Goal: Task Accomplishment & Management: Manage account settings

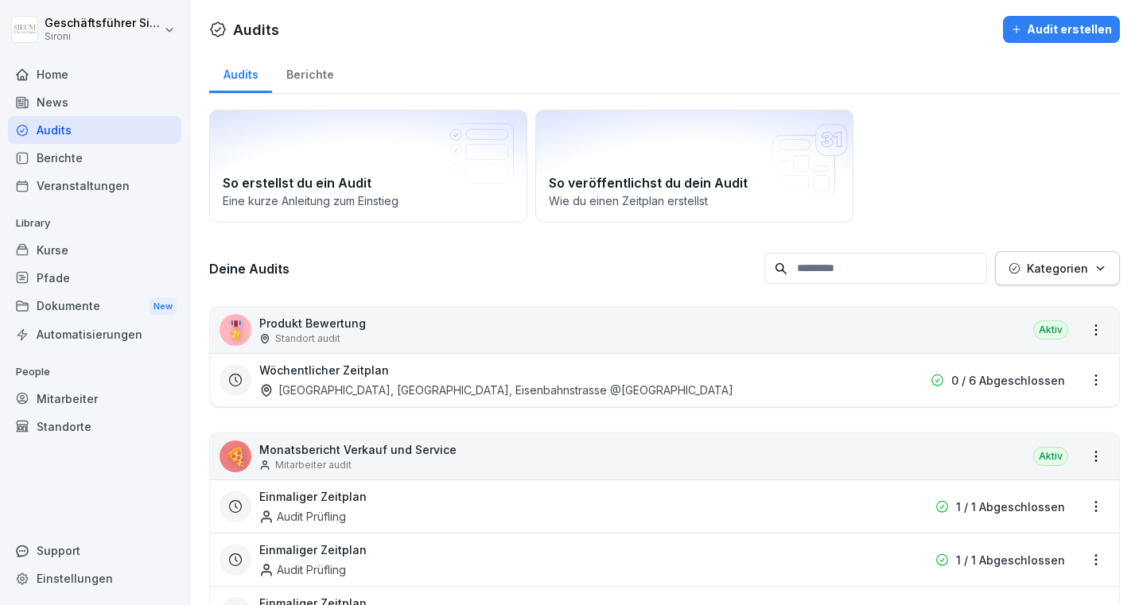
click at [48, 134] on div "Audits" at bounding box center [94, 130] width 173 height 28
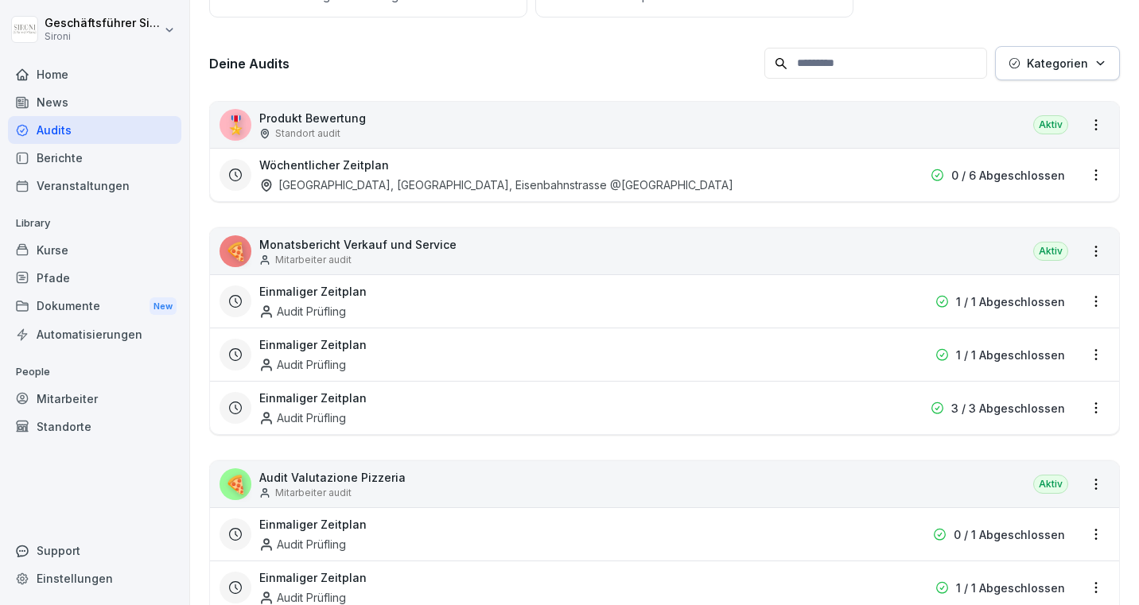
scroll to position [208, 0]
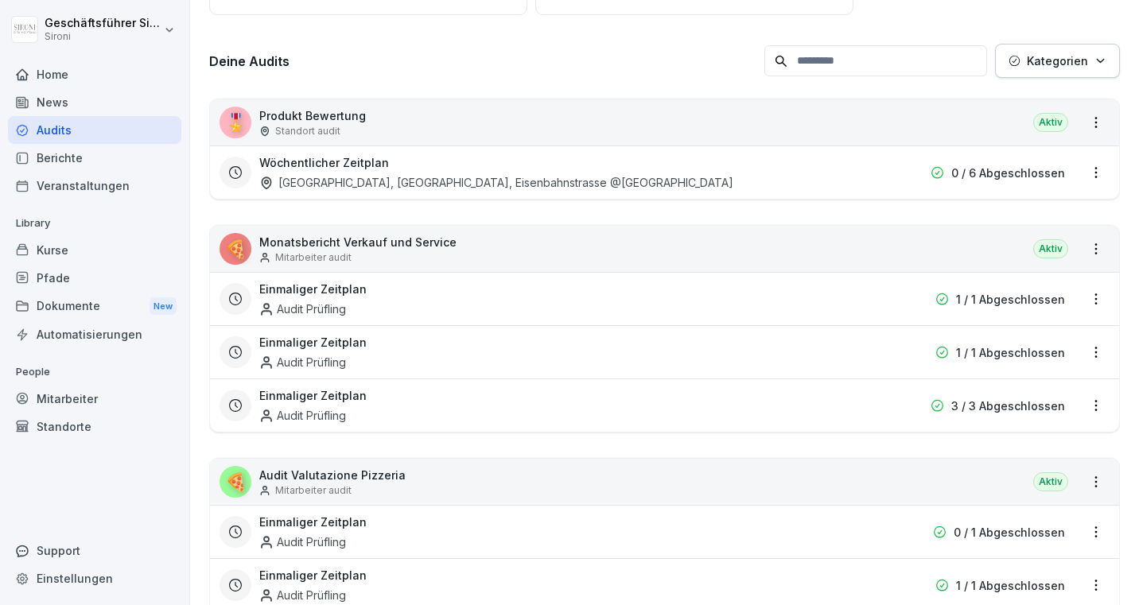
click at [632, 425] on div "Einmaliger Zeitplan Audit Prüfling 3 / 3 Abgeschlossen" at bounding box center [664, 405] width 909 height 53
click at [1055, 408] on p "3 / 3 Abgeschlossen" at bounding box center [1008, 406] width 114 height 17
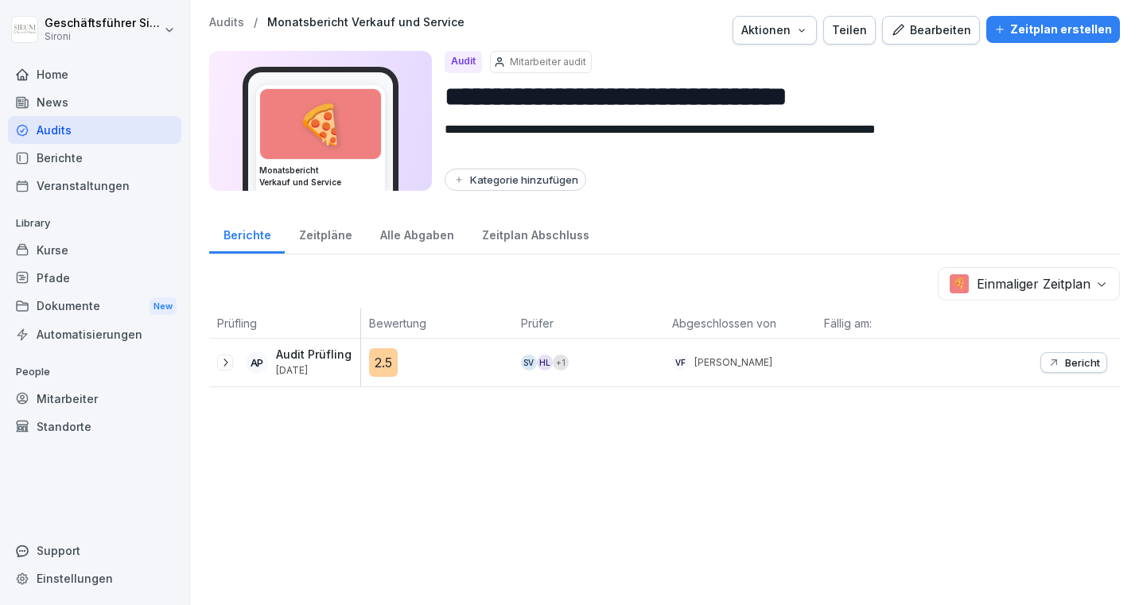
click at [223, 366] on icon at bounding box center [225, 362] width 13 height 13
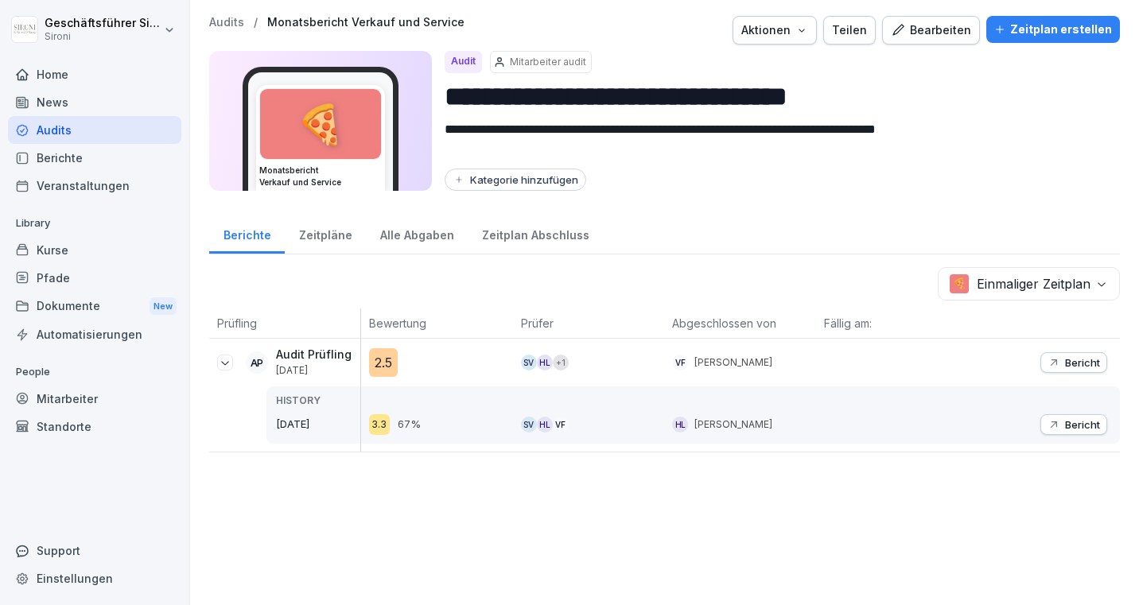
click at [1084, 361] on p "Bericht" at bounding box center [1082, 362] width 35 height 13
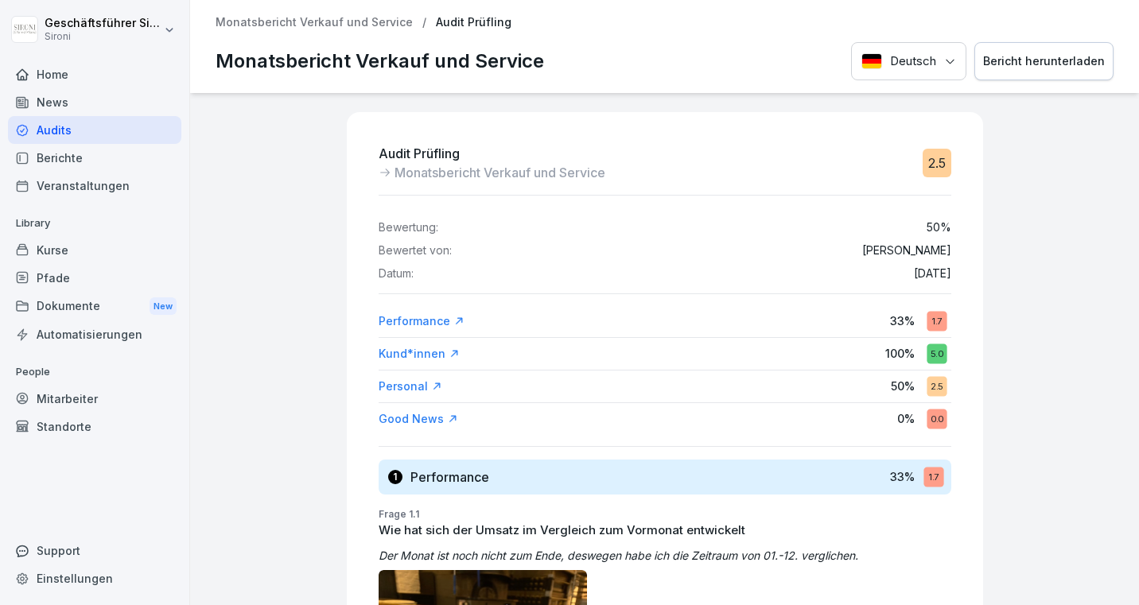
click at [313, 29] on div "Monatsbericht Verkauf und Service / Audit Prüfling Monatsbericht Verkauf und Se…" at bounding box center [664, 46] width 949 height 93
click at [313, 29] on p "Monatsbericht Verkauf und Service" at bounding box center [314, 23] width 197 height 14
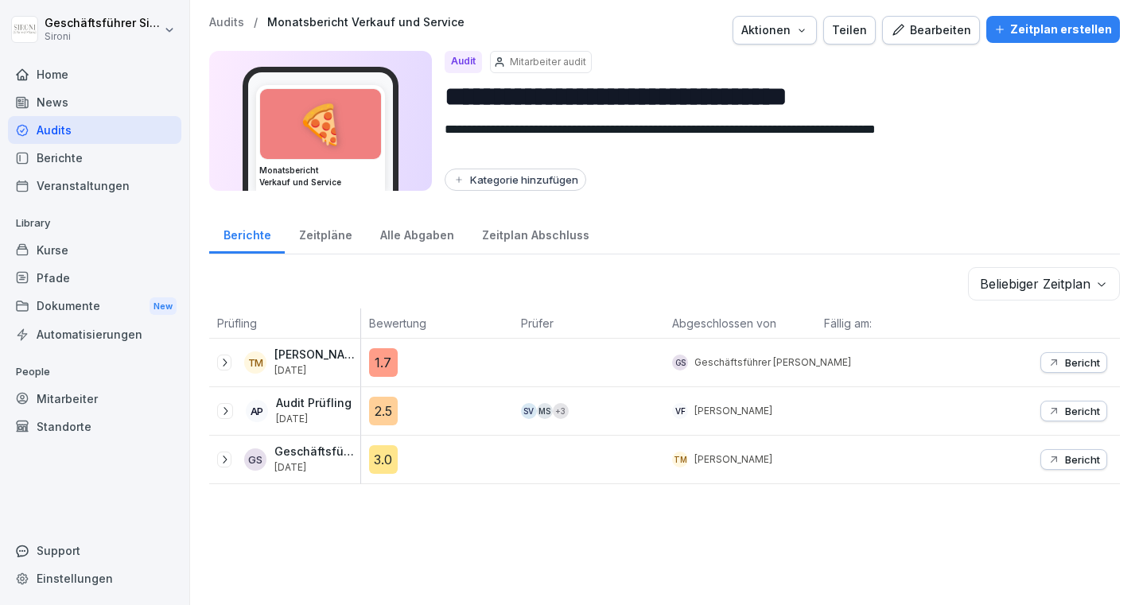
click at [224, 410] on icon at bounding box center [225, 411] width 13 height 13
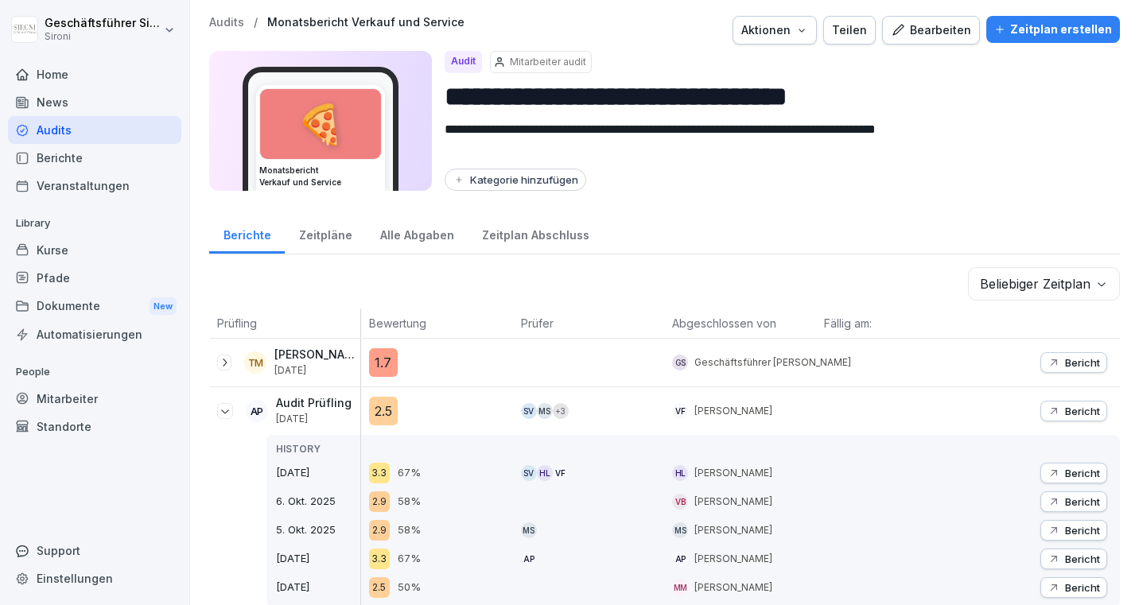
scroll to position [59, 0]
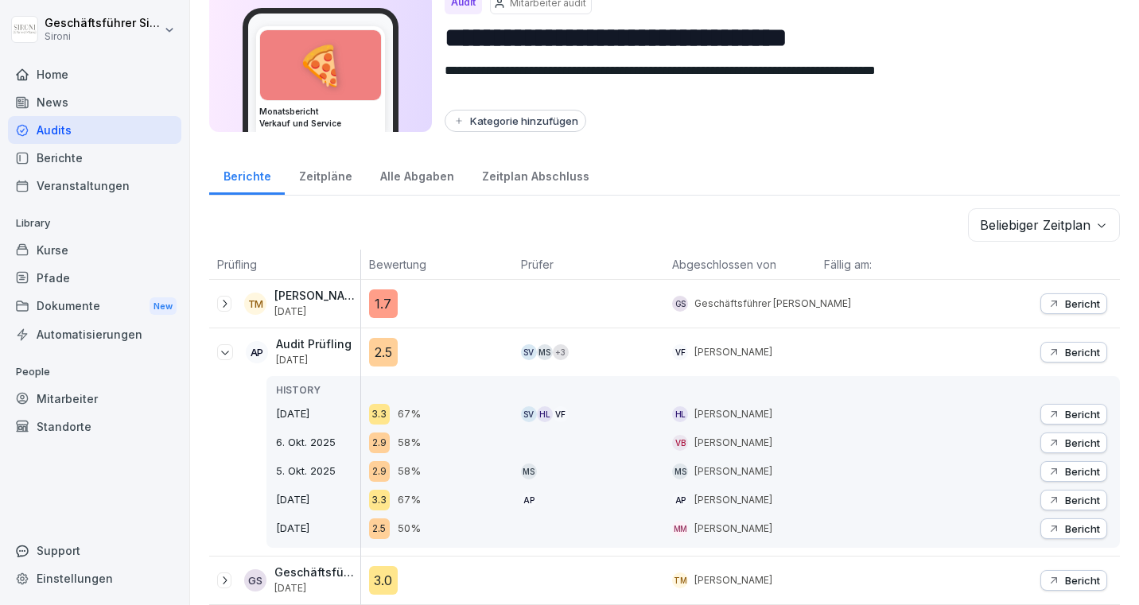
click at [226, 357] on icon at bounding box center [225, 352] width 13 height 13
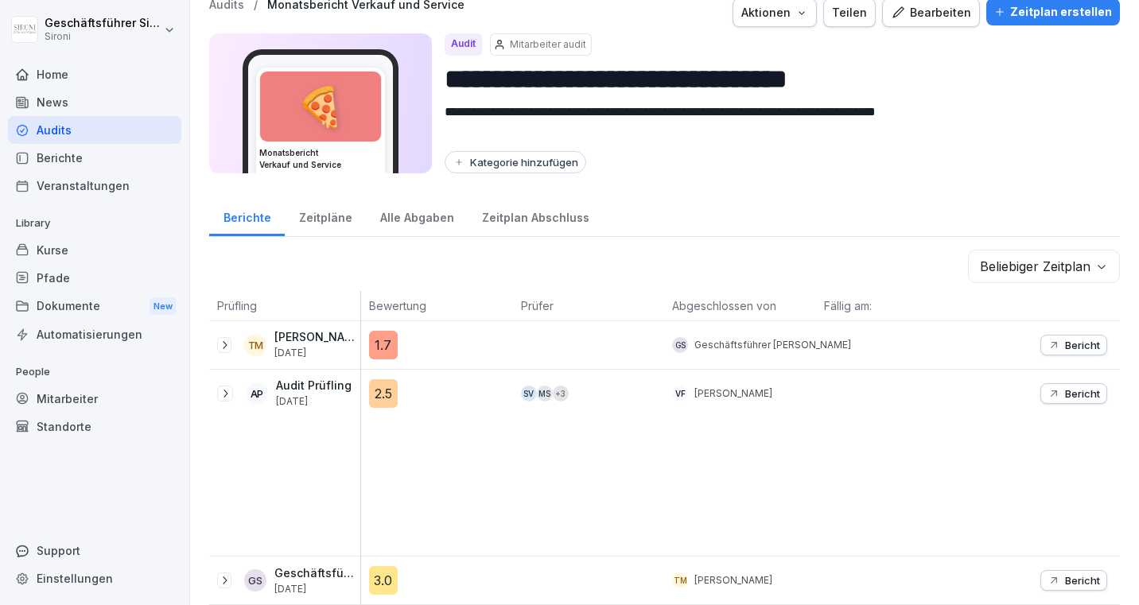
scroll to position [0, 0]
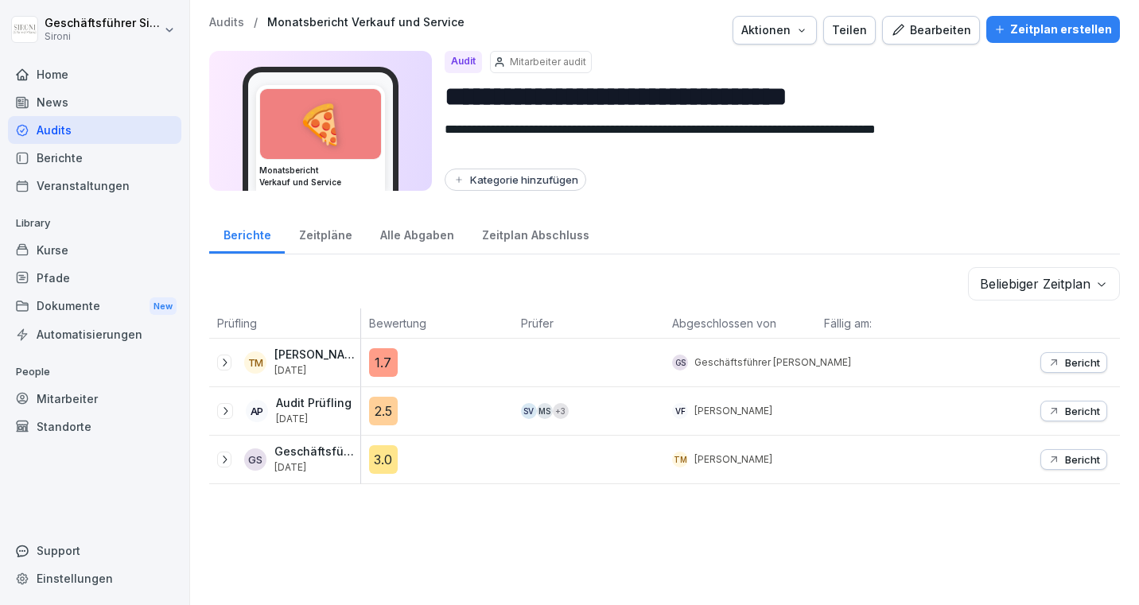
click at [313, 225] on div "Zeitpläne" at bounding box center [325, 233] width 81 height 41
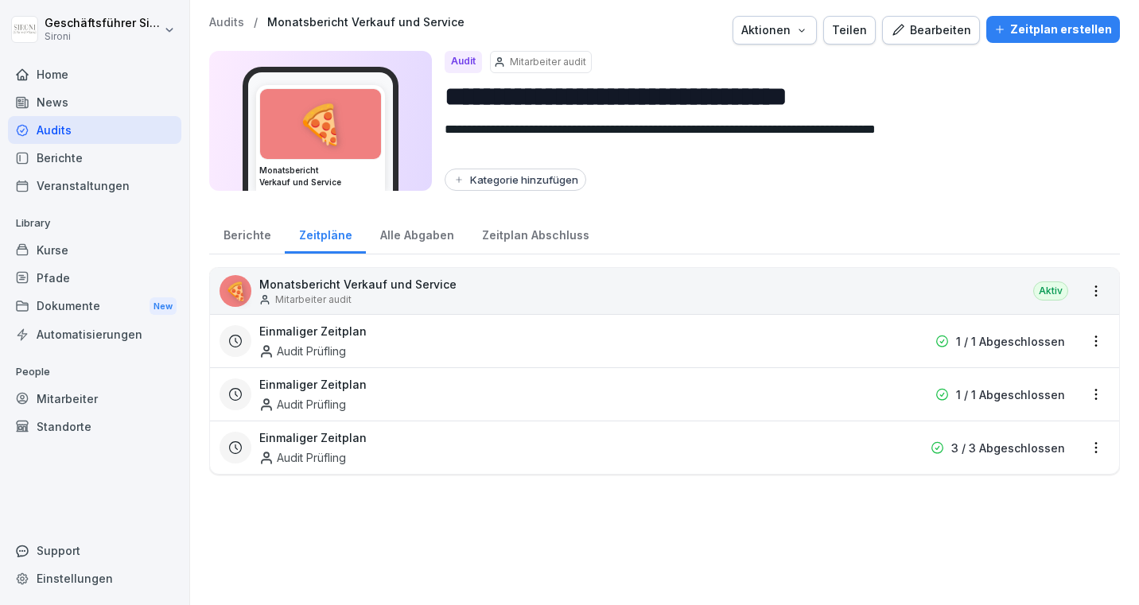
click at [233, 250] on div "Berichte" at bounding box center [247, 233] width 76 height 41
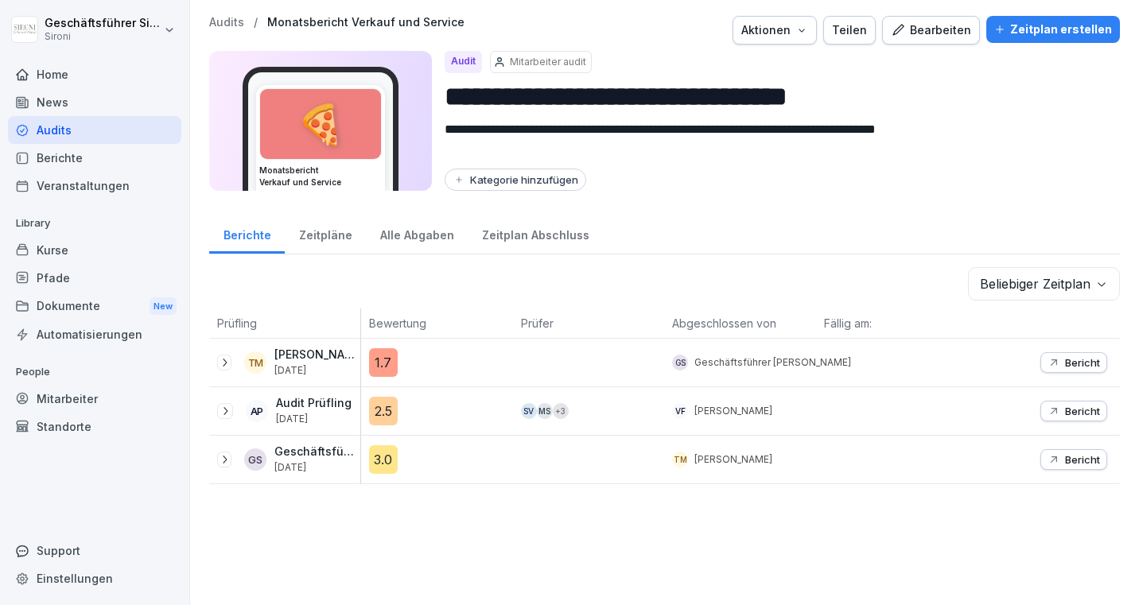
click at [223, 411] on icon at bounding box center [225, 411] width 13 height 13
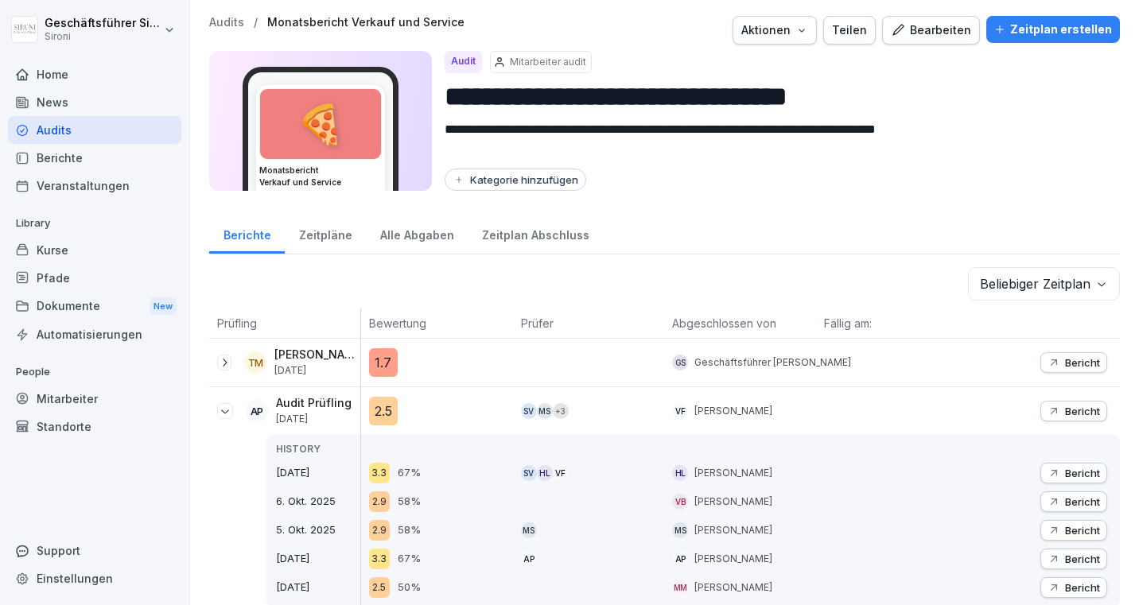
scroll to position [59, 0]
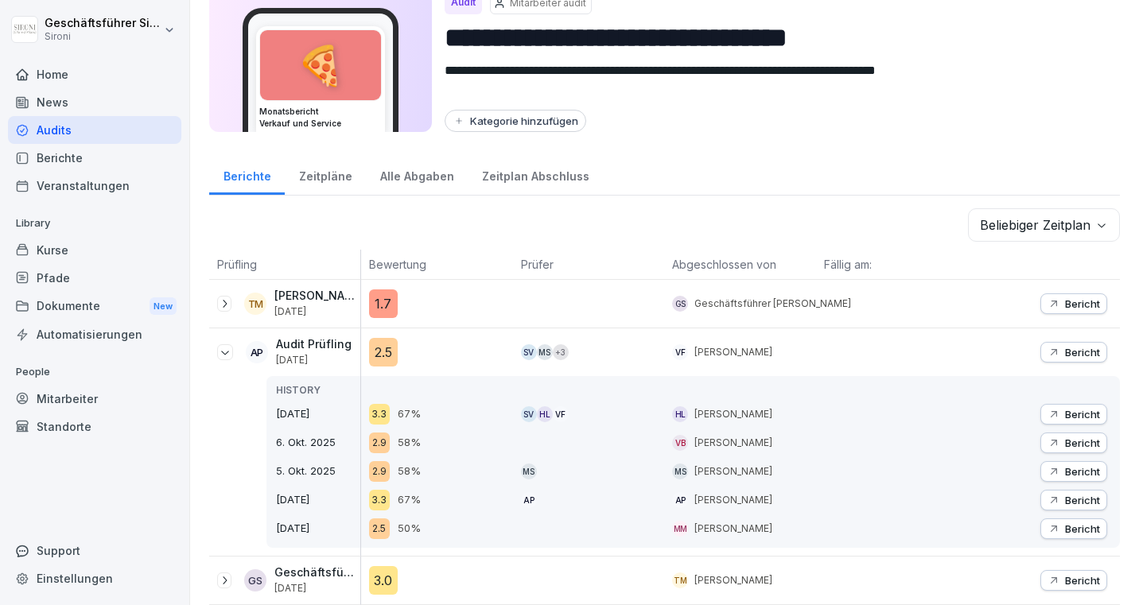
click at [1069, 419] on p "Bericht" at bounding box center [1082, 414] width 35 height 13
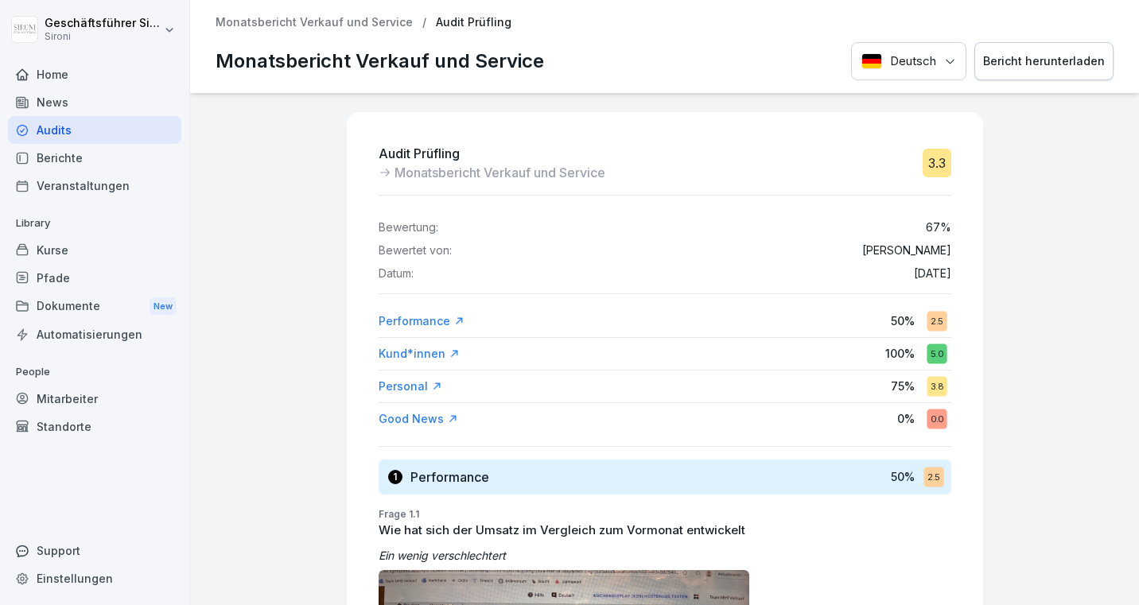
click at [1077, 65] on div "Bericht herunterladen" at bounding box center [1044, 60] width 122 height 17
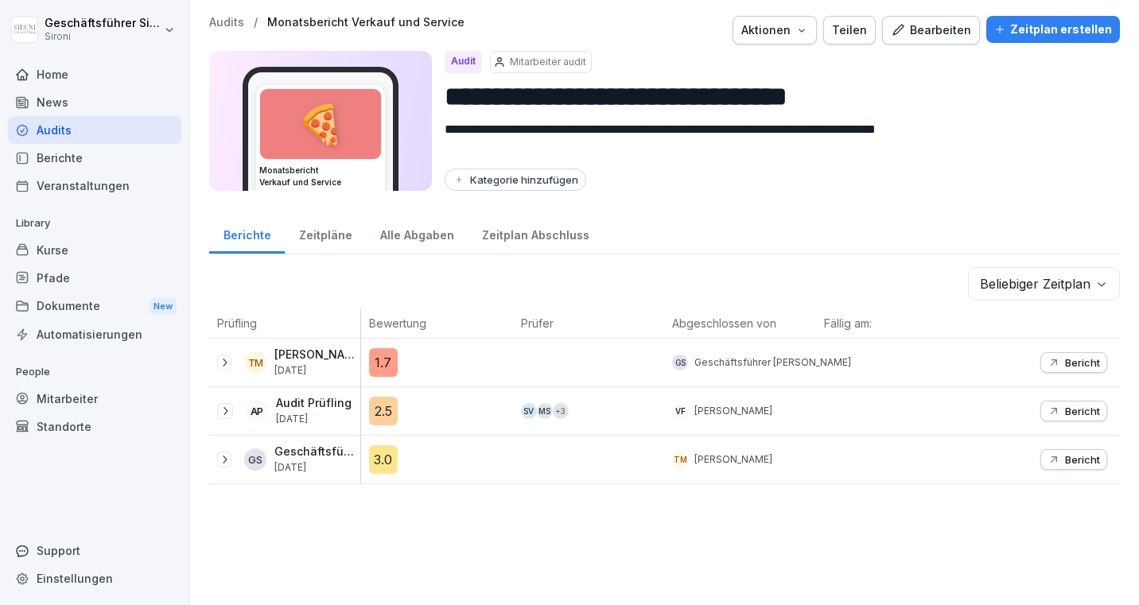
click at [543, 410] on div "MS" at bounding box center [545, 411] width 16 height 16
click at [1063, 415] on div "Bericht" at bounding box center [1074, 411] width 52 height 13
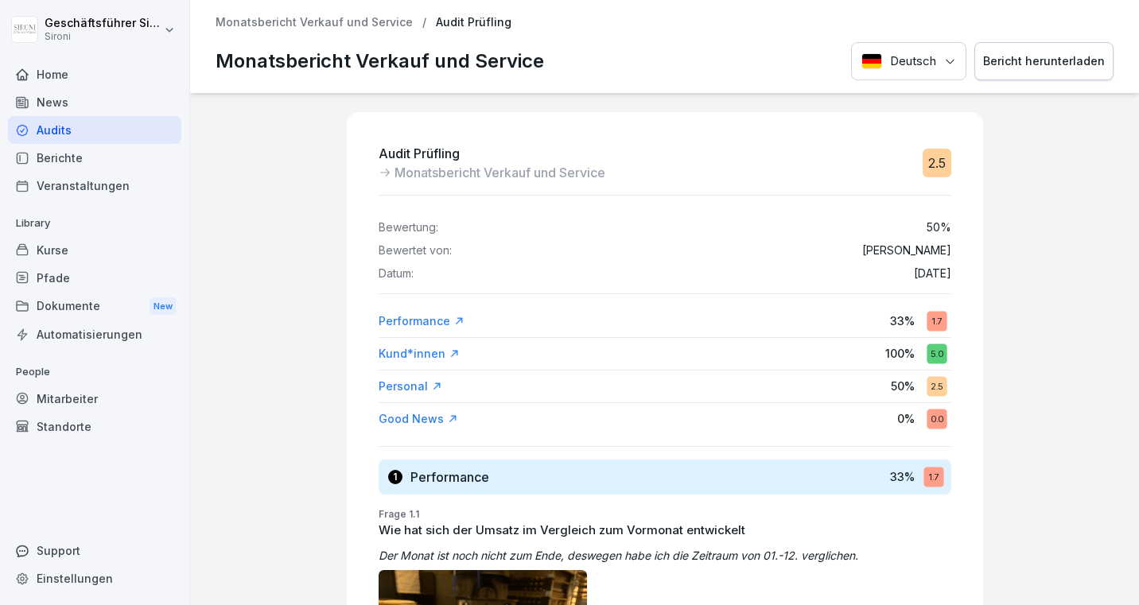
click at [92, 125] on div "Audits" at bounding box center [94, 130] width 173 height 28
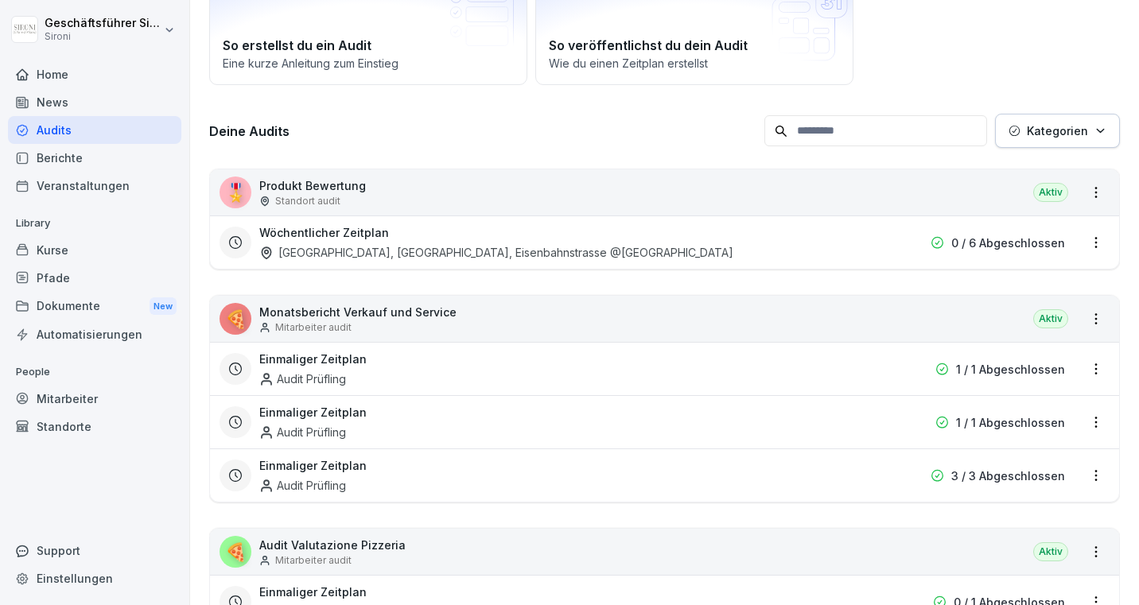
scroll to position [140, 0]
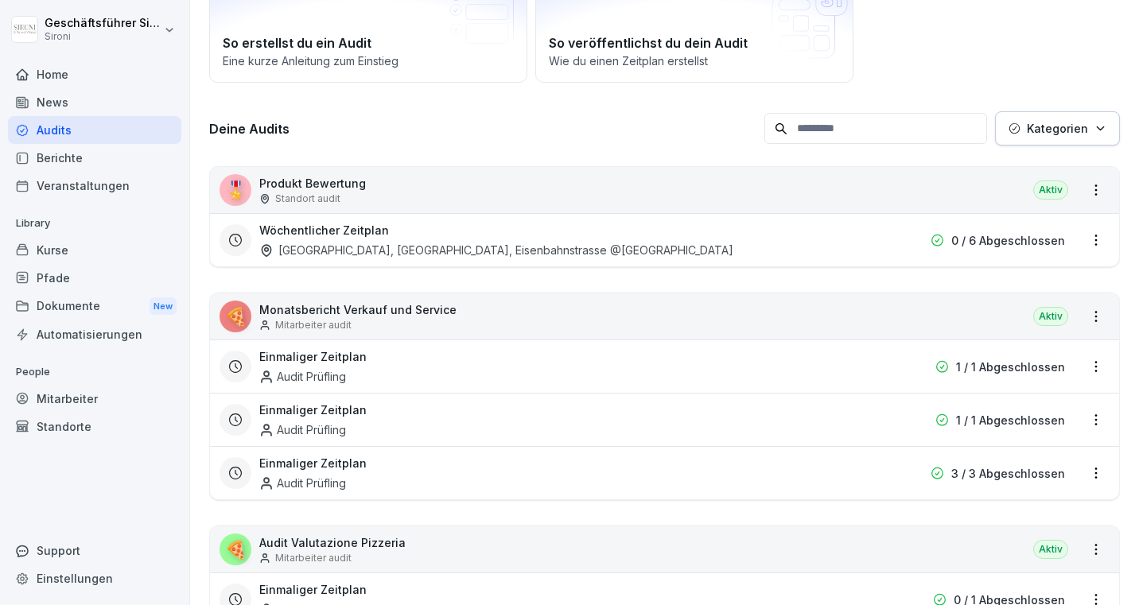
click at [951, 303] on div "🍕 Monatsbericht Verkauf und Service Mitarbeiter audit Aktiv" at bounding box center [664, 317] width 909 height 46
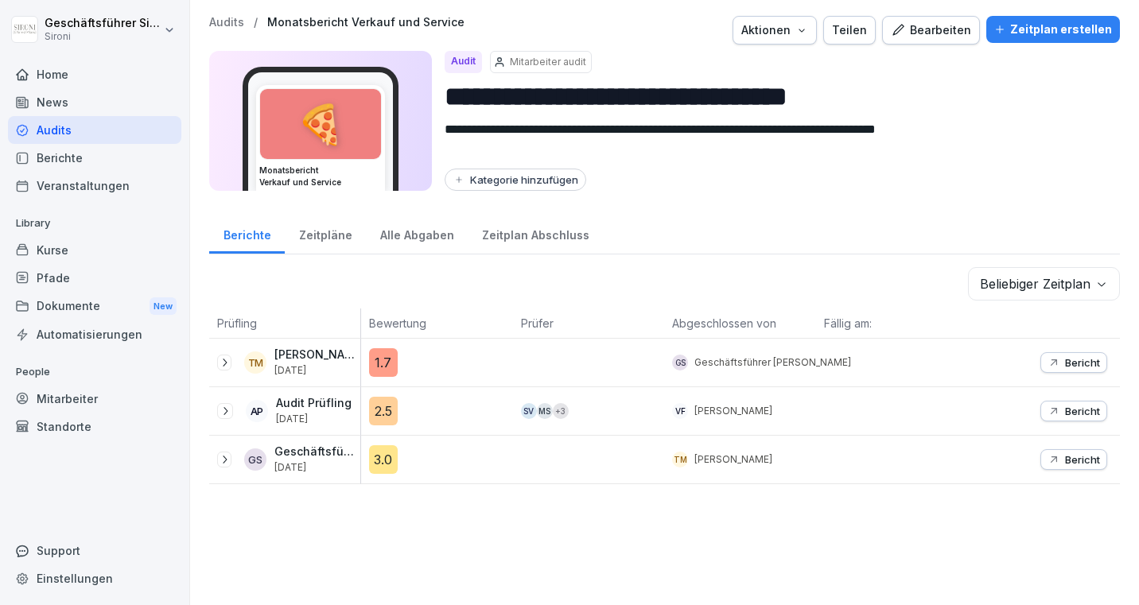
click at [1076, 33] on div "Zeitplan erstellen" at bounding box center [1053, 29] width 118 height 17
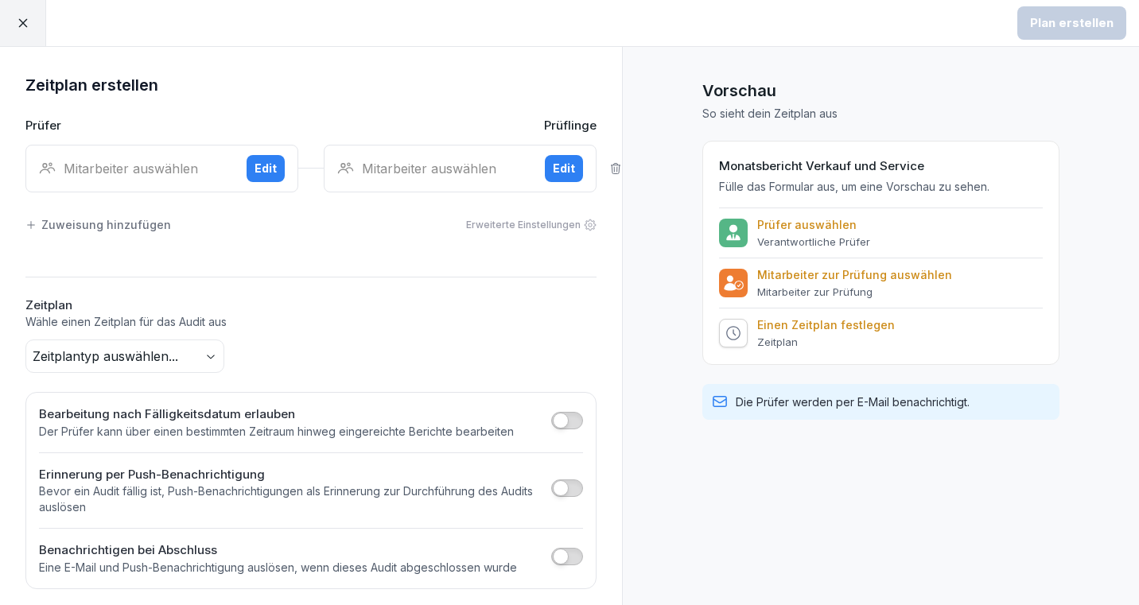
click at [107, 167] on div "Mitarbeiter auswählen" at bounding box center [136, 168] width 195 height 19
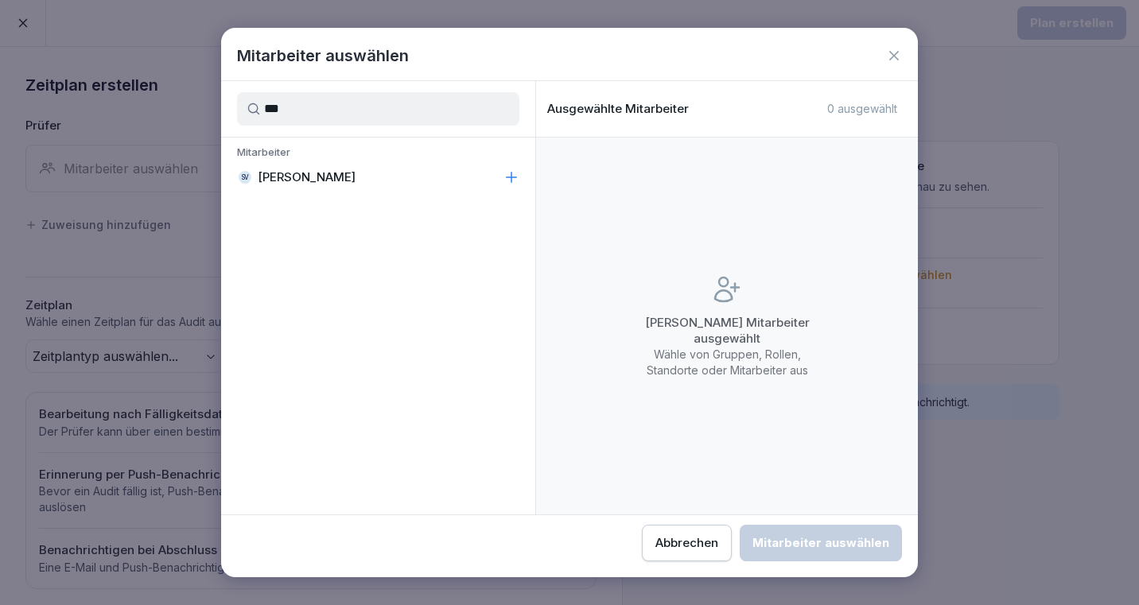
type input "***"
click at [316, 178] on p "[PERSON_NAME]" at bounding box center [307, 177] width 98 height 16
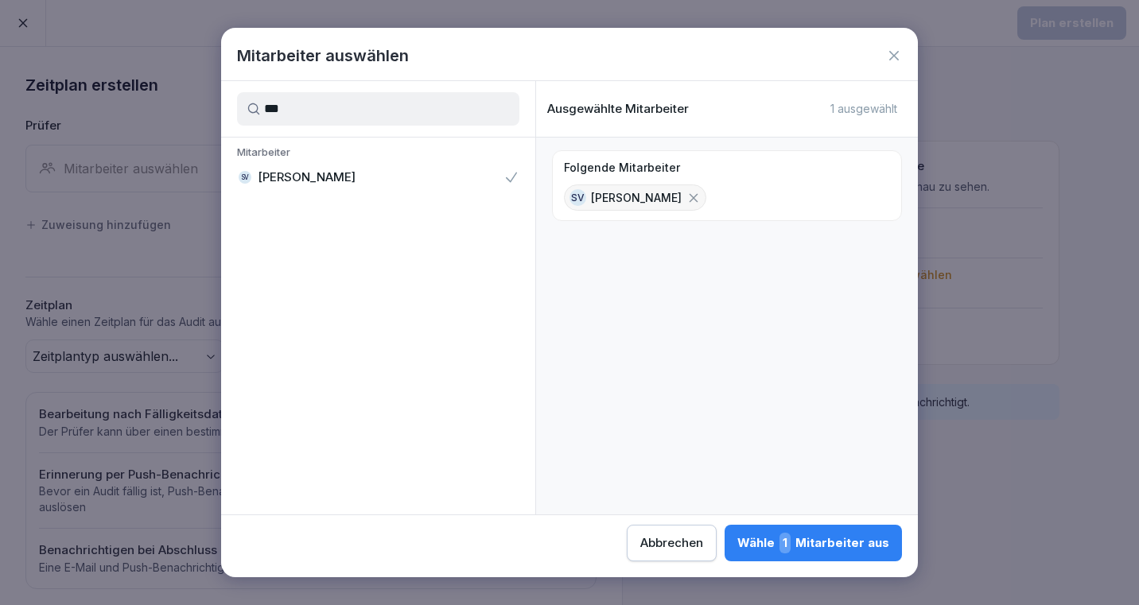
click at [819, 539] on div "Wähle 1 Mitarbeiter aus" at bounding box center [813, 543] width 152 height 21
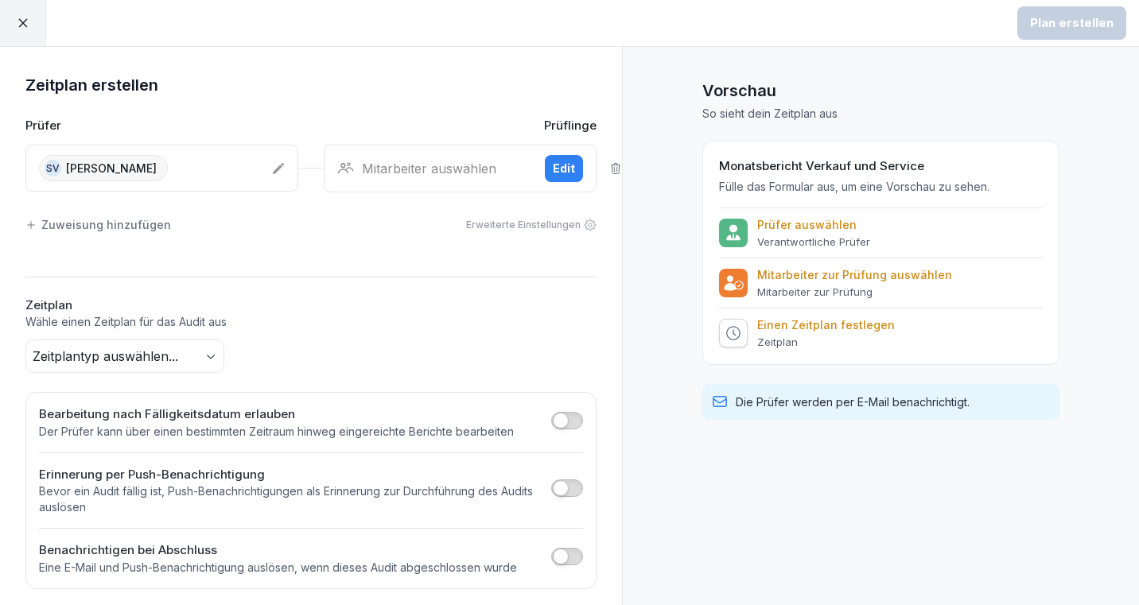
click at [452, 172] on div "Mitarbeiter auswählen" at bounding box center [434, 168] width 195 height 19
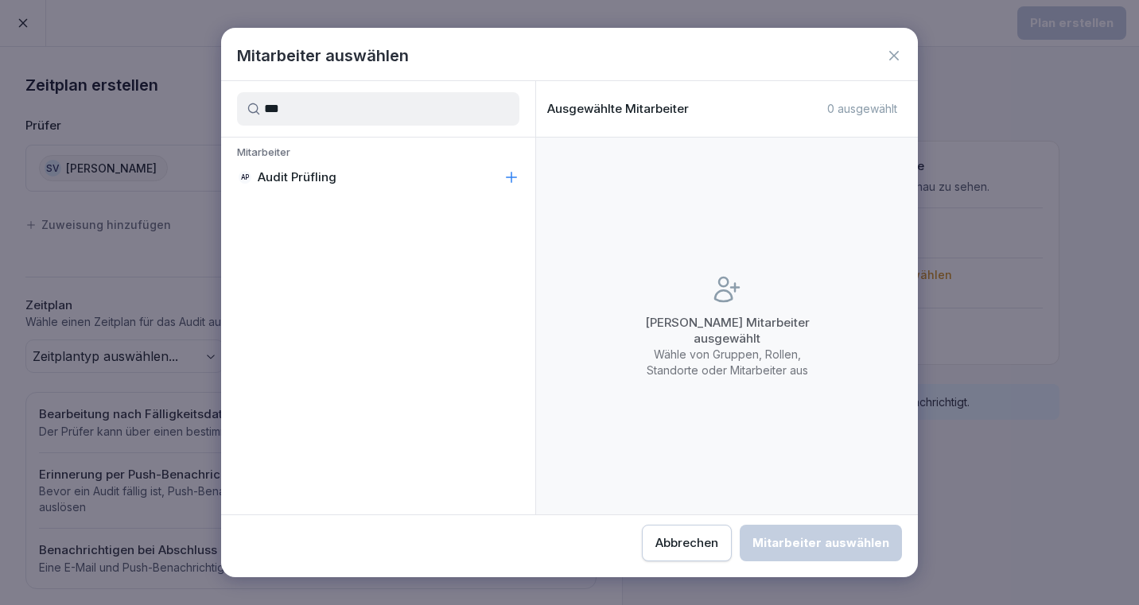
type input "***"
click at [291, 178] on p "Audit Prüfling" at bounding box center [297, 177] width 79 height 16
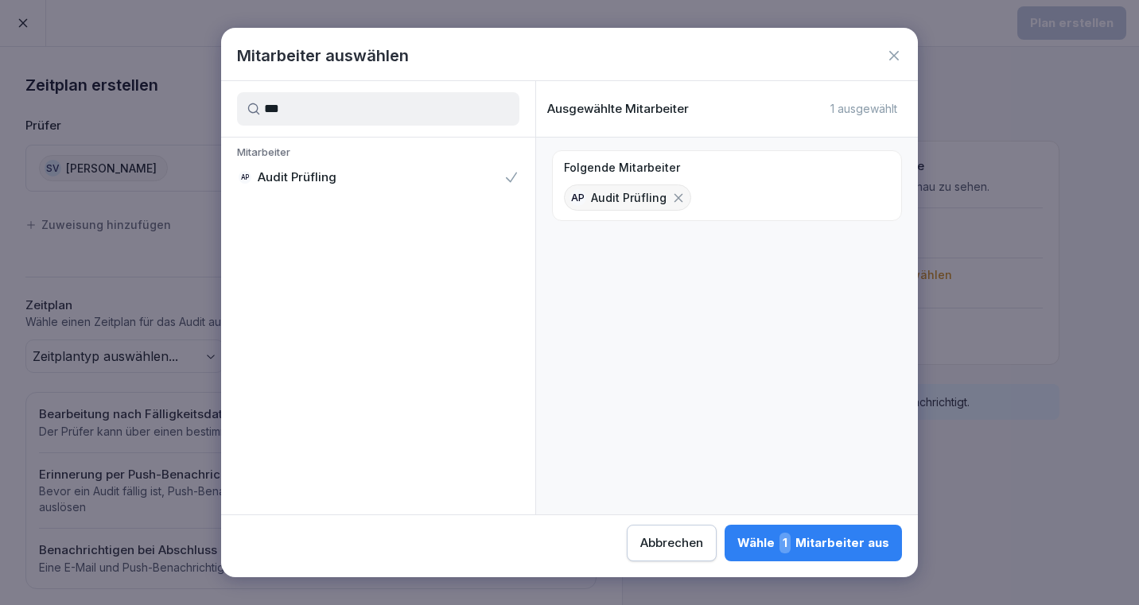
click at [818, 549] on div "Wähle 1 Mitarbeiter aus" at bounding box center [813, 543] width 152 height 21
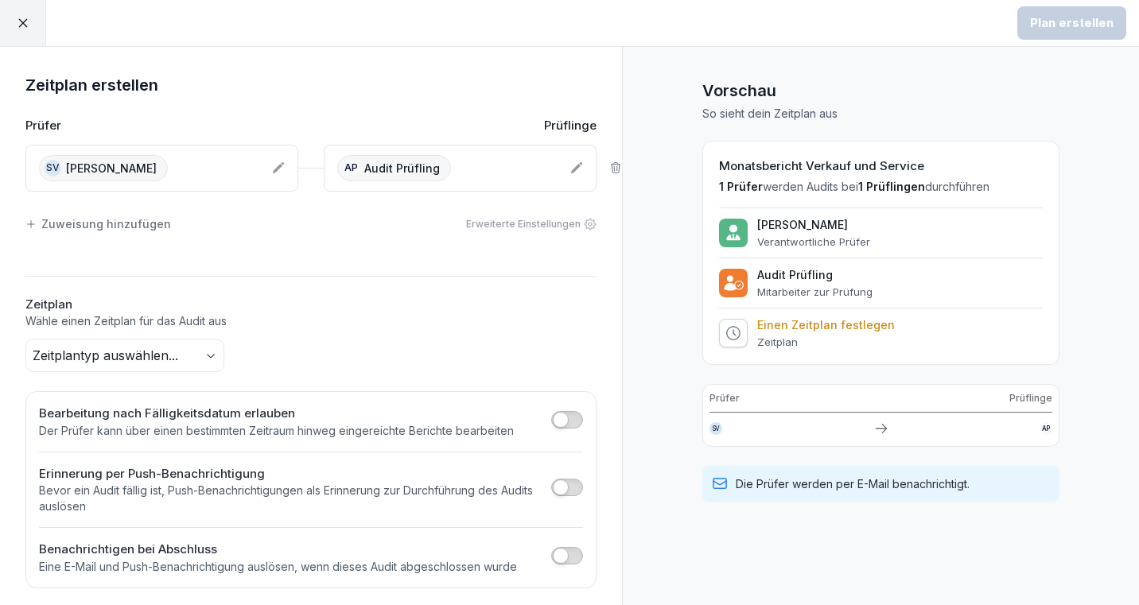
scroll to position [7, 0]
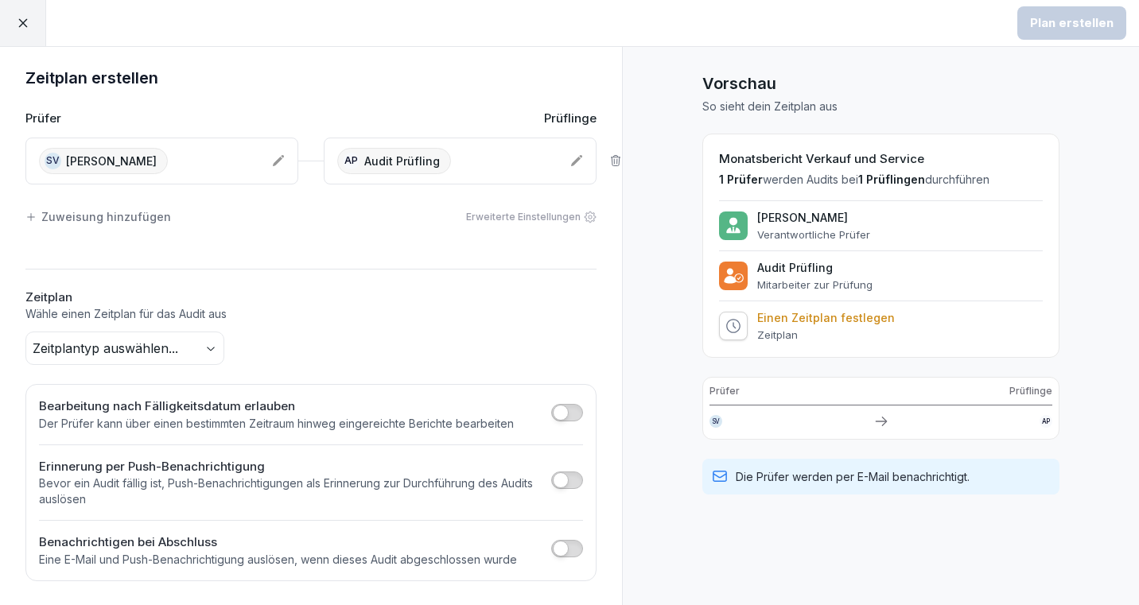
click at [165, 352] on body "Plan erstellen Zeitplan erstellen Prüfer Prüflinge SV [PERSON_NAME] AP Audit Pr…" at bounding box center [569, 302] width 1139 height 605
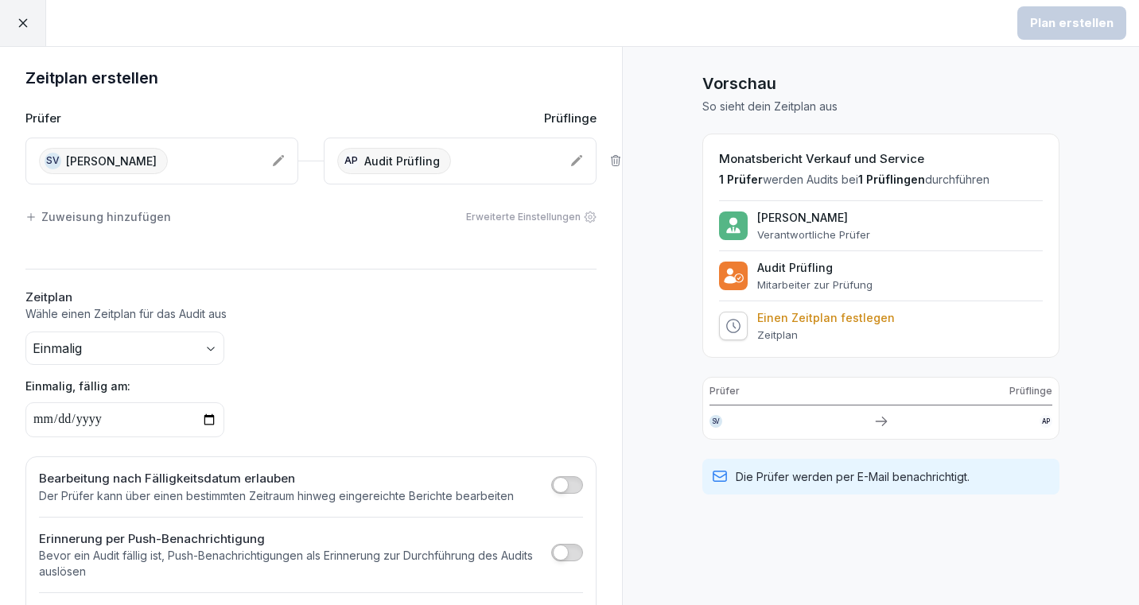
click at [209, 418] on input "date" at bounding box center [124, 419] width 199 height 35
type input "**********"
click at [474, 348] on div "**********" at bounding box center [310, 385] width 571 height 106
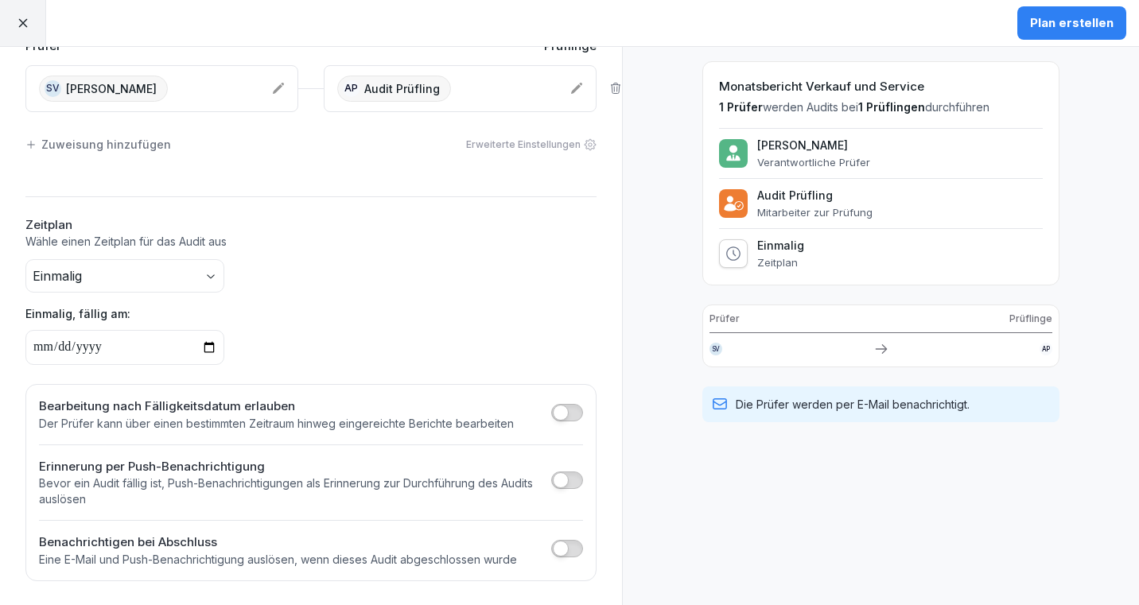
click at [566, 550] on span "button" at bounding box center [561, 549] width 16 height 16
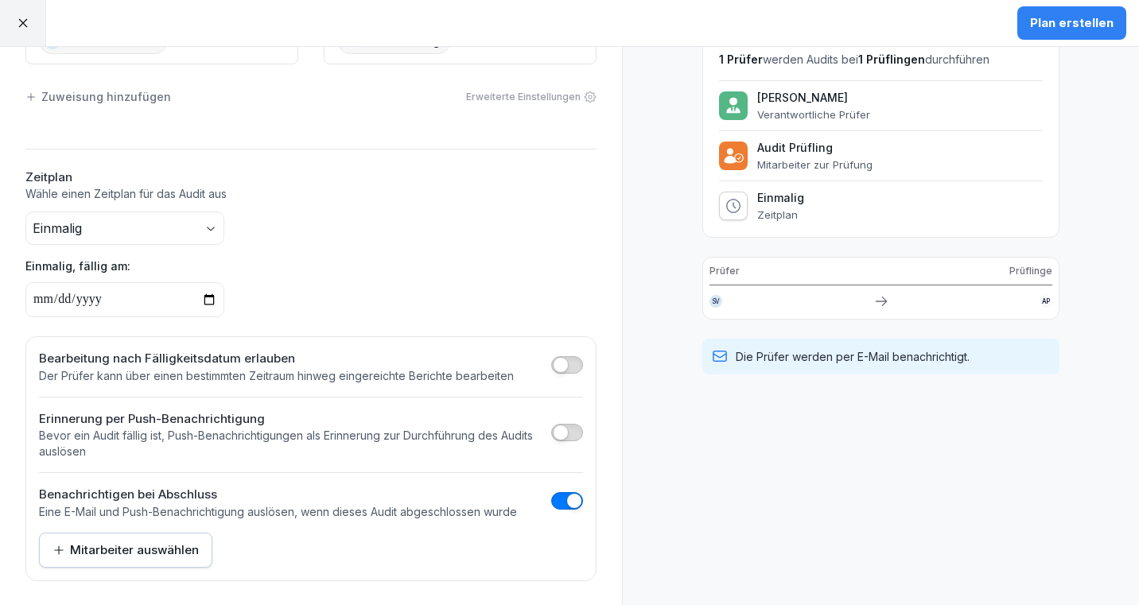
click at [167, 551] on div "Mitarbeiter auswählen" at bounding box center [125, 550] width 146 height 17
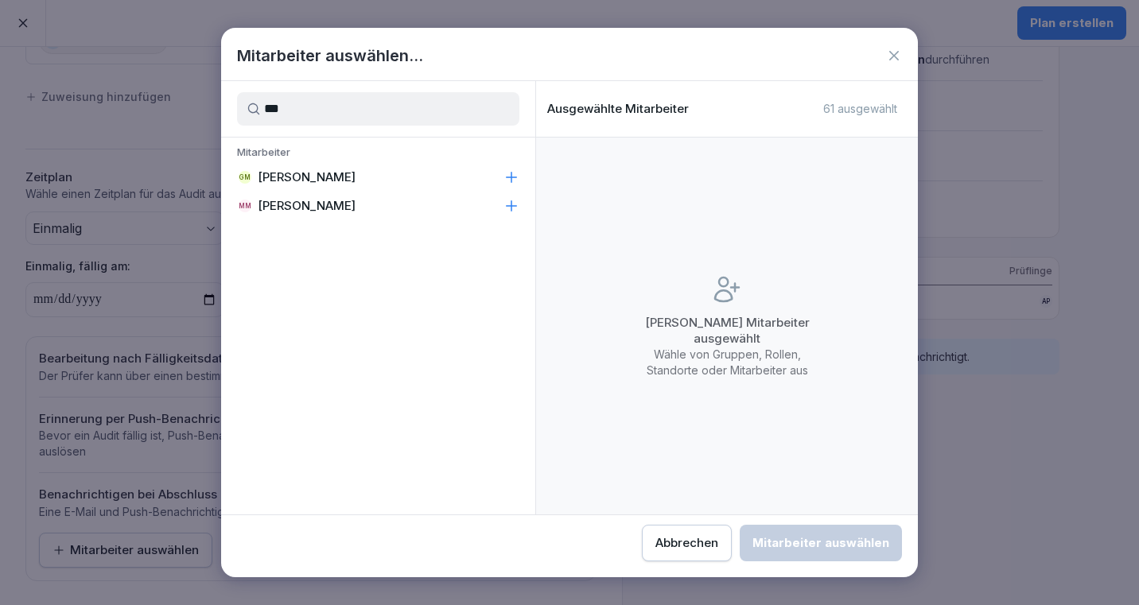
type input "***"
click at [321, 208] on p "[PERSON_NAME]" at bounding box center [307, 206] width 98 height 16
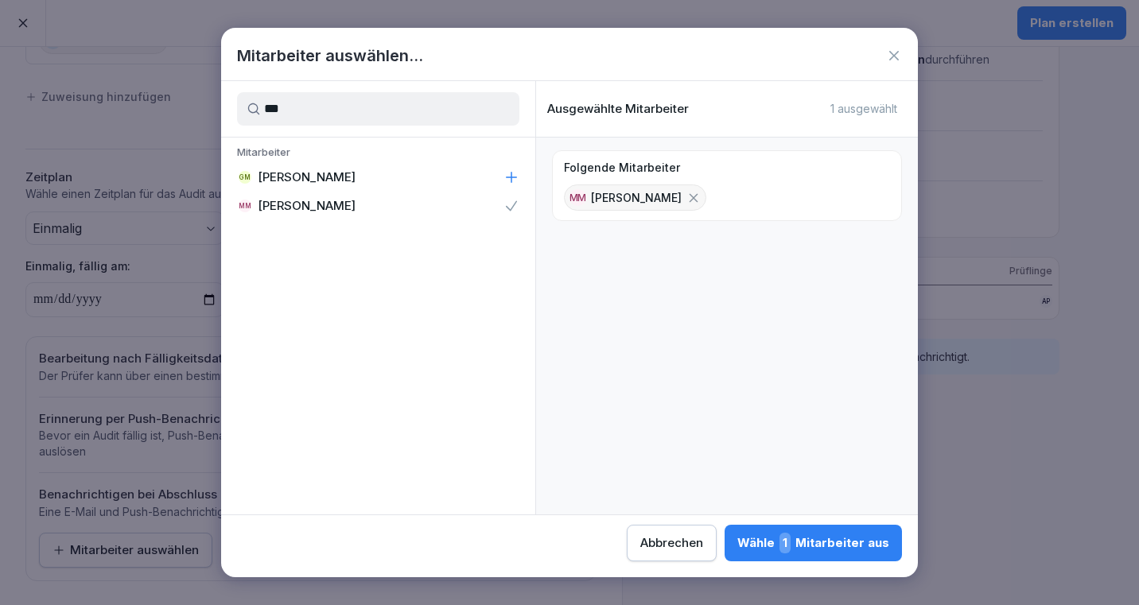
click at [791, 552] on span "1" at bounding box center [785, 543] width 11 height 21
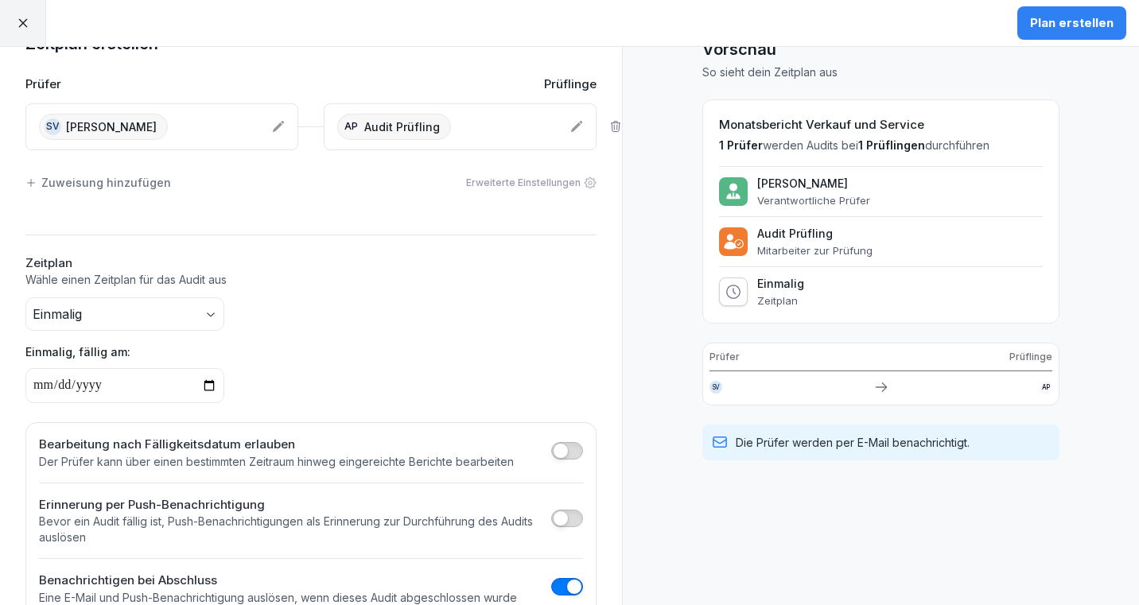
scroll to position [0, 0]
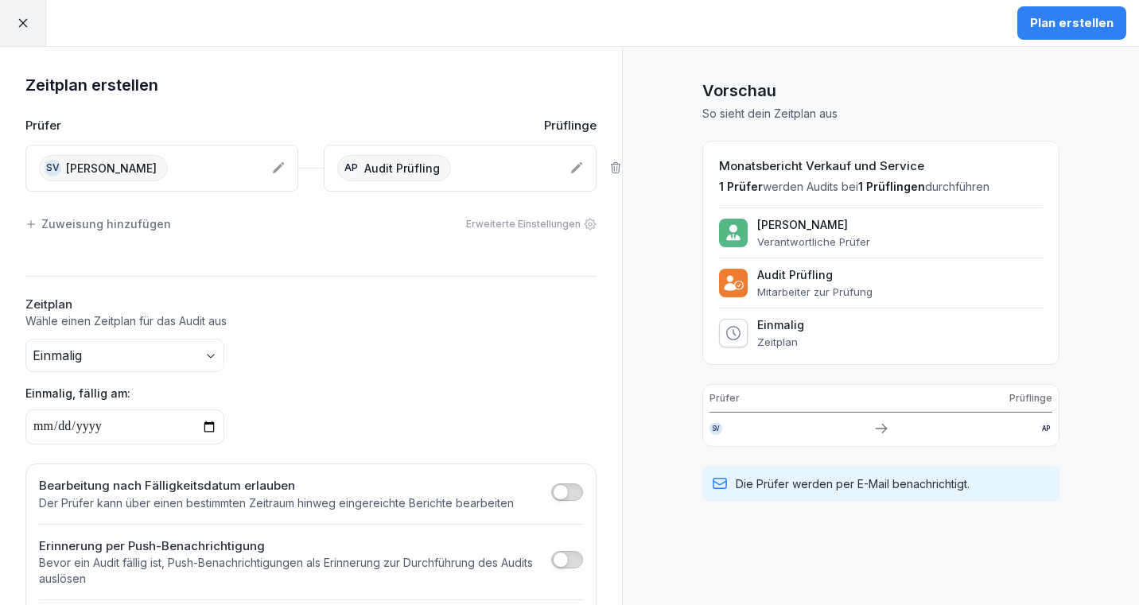
click at [1073, 23] on div "Plan erstellen" at bounding box center [1072, 22] width 84 height 17
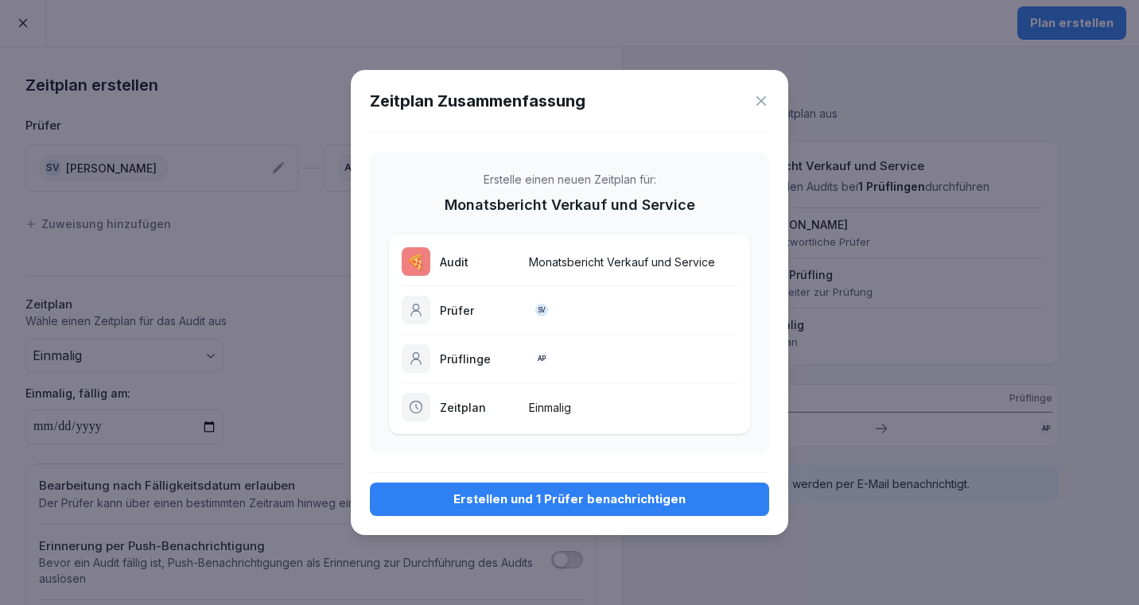
click at [586, 506] on div "Erstellen und 1 Prüfer benachrichtigen" at bounding box center [570, 499] width 374 height 17
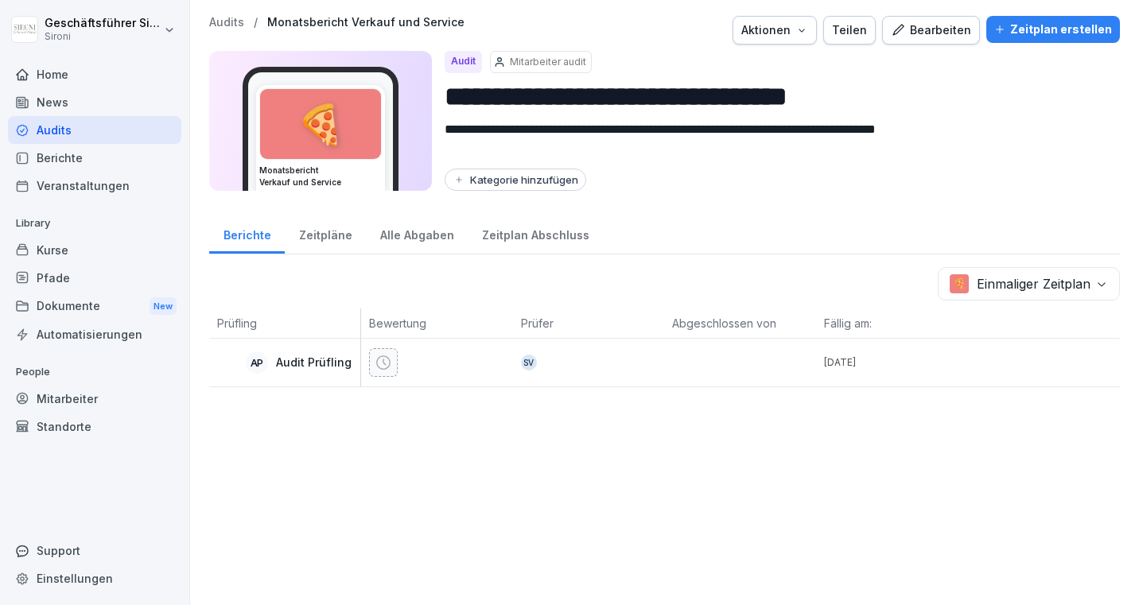
click at [218, 21] on p "Audits" at bounding box center [226, 23] width 35 height 14
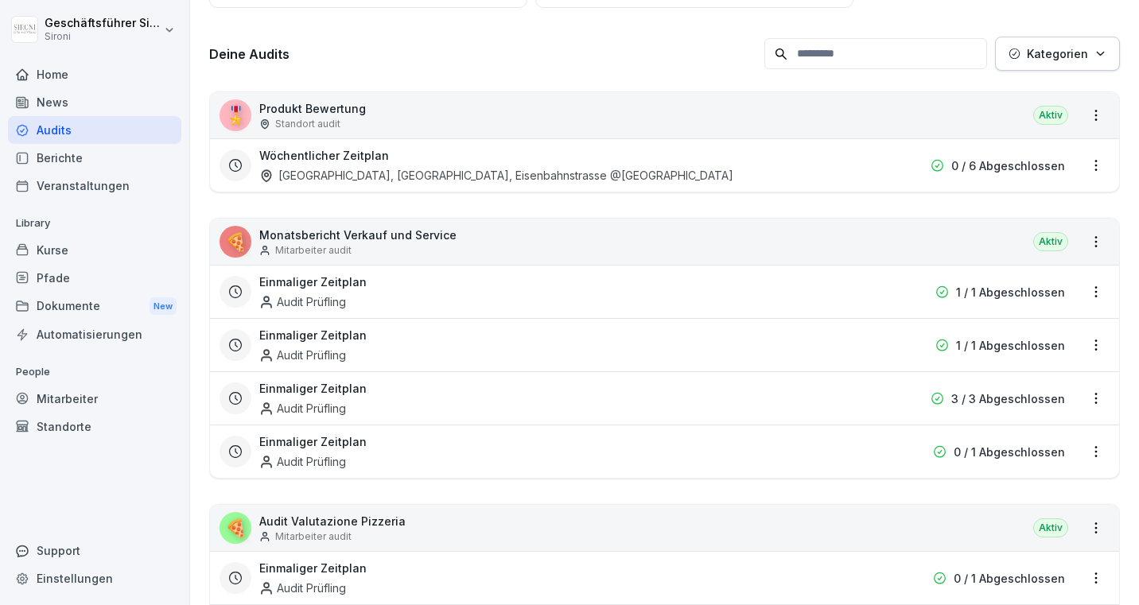
scroll to position [220, 0]
